Goal: Information Seeking & Learning: Learn about a topic

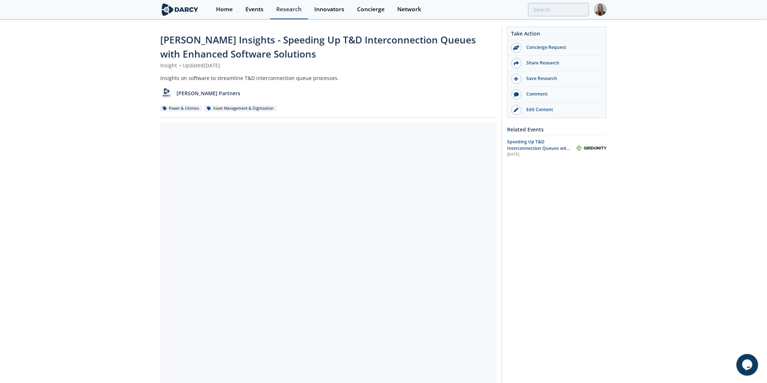
click at [304, 7] on link "Research" at bounding box center [289, 9] width 38 height 19
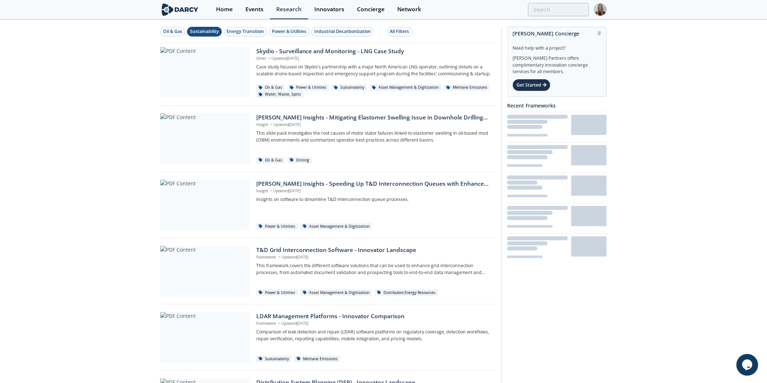
click at [208, 30] on div "Sustainability" at bounding box center [204, 31] width 29 height 7
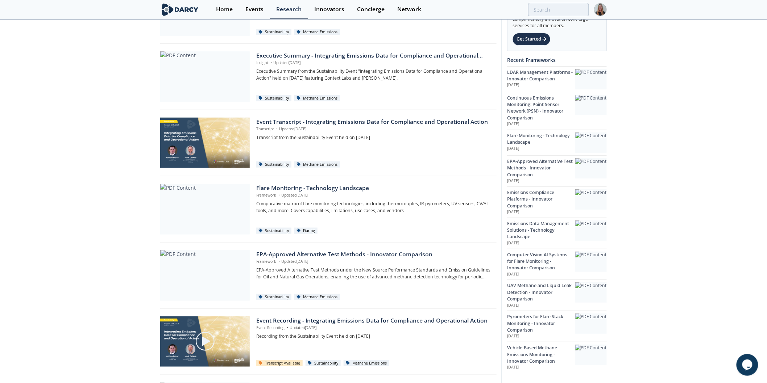
scroll to position [229, 0]
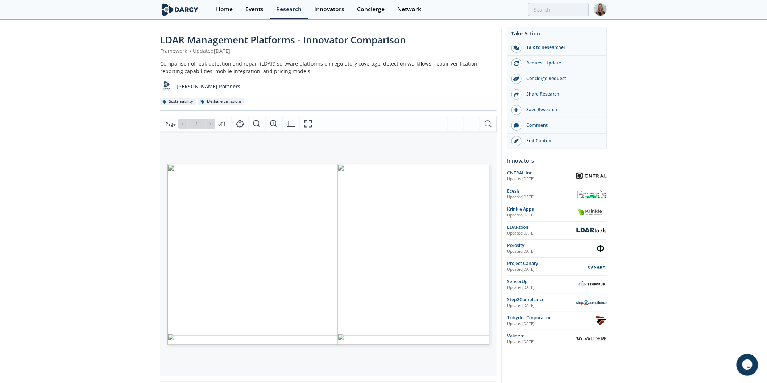
click at [296, 43] on span "LDAR Management Platforms - Innovator Comparison" at bounding box center [283, 39] width 246 height 13
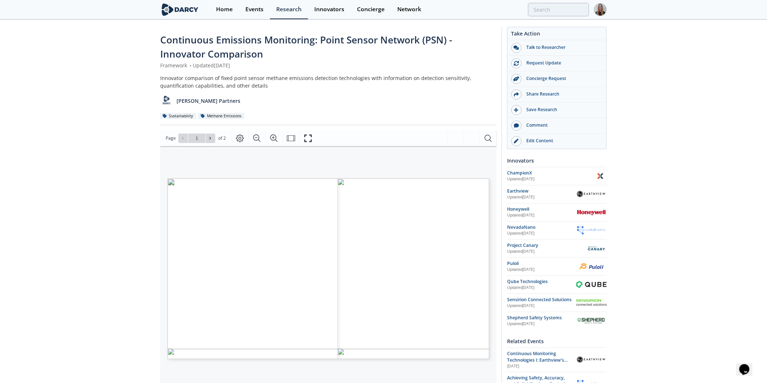
click at [278, 43] on span "Continuous Emissions Monitoring: Point Sensor Network (PSN) - Innovator Compari…" at bounding box center [306, 46] width 292 height 27
click at [278, 39] on span "Continuous Emissions Monitoring: Point Sensor Network (PSN) - Innovator Compari…" at bounding box center [306, 46] width 292 height 27
click at [280, 40] on span "Continuous Emissions Monitoring: Point Sensor Network (PSN) - Innovator Compari…" at bounding box center [306, 46] width 292 height 27
click at [267, 40] on span "Continuous Emissions Monitoring: Point Sensor Network (PSN) - Innovator Compari…" at bounding box center [306, 46] width 292 height 27
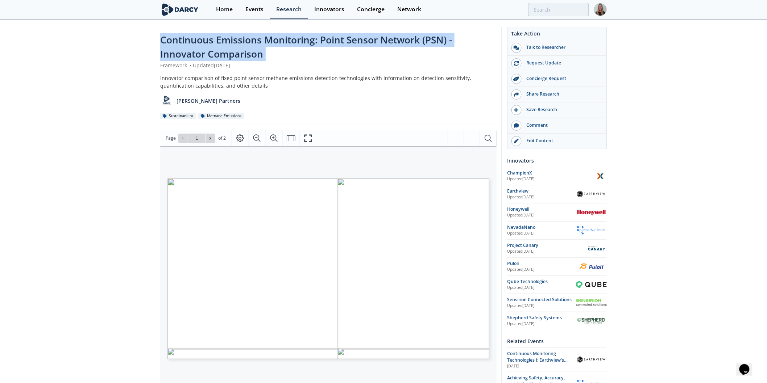
click at [267, 40] on span "Continuous Emissions Monitoring: Point Sensor Network (PSN) - Innovator Compari…" at bounding box center [306, 46] width 292 height 27
copy div "Continuous Emissions Monitoring: Point Sensor Network (PSN) - Innovator Compari…"
click at [307, 137] on icon "Fullscreen" at bounding box center [311, 138] width 9 height 9
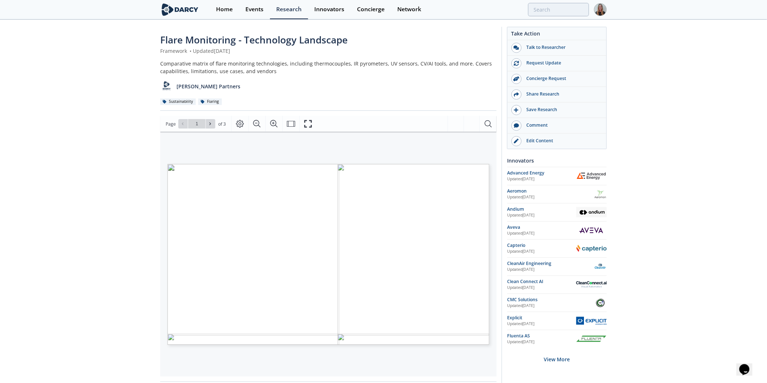
click at [248, 43] on span "Flare Monitoring - Technology Landscape" at bounding box center [253, 39] width 187 height 13
copy div "Flare Monitoring - Technology Landscape"
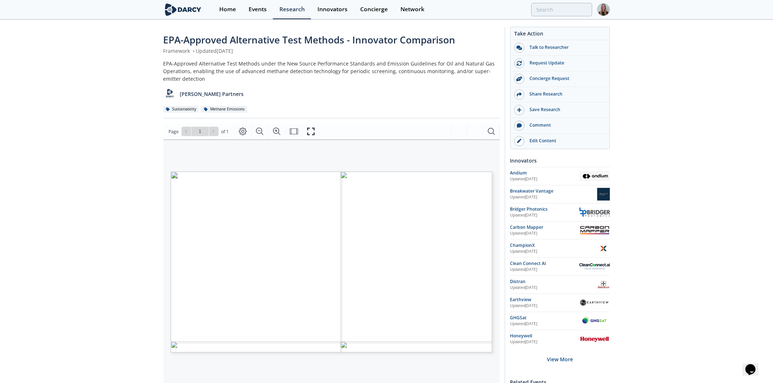
click at [291, 211] on span "Tunable Diode LiDAR" at bounding box center [293, 210] width 28 height 2
click at [307, 218] on span "Page 1" at bounding box center [637, 389] width 715 height 355
